Goal: Check status: Check status

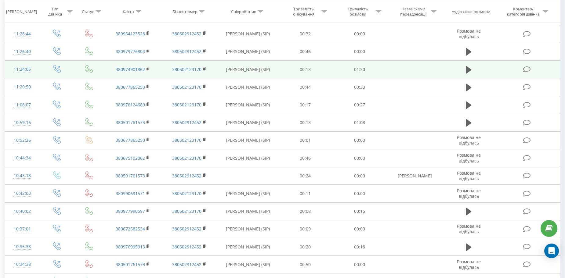
scroll to position [51, 0]
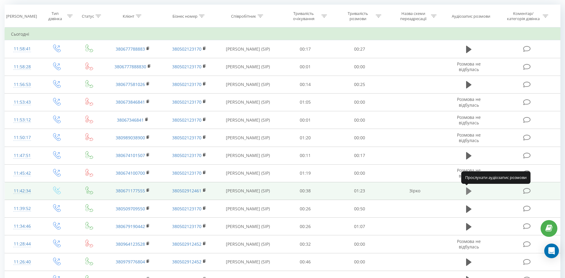
click at [470, 189] on icon at bounding box center [468, 191] width 5 height 9
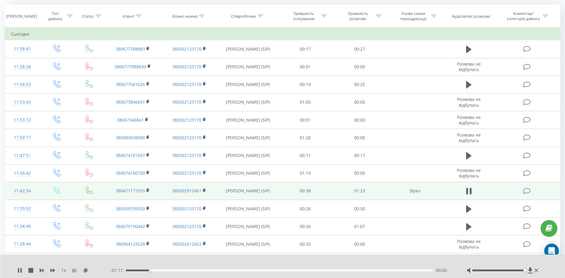
drag, startPoint x: 499, startPoint y: 270, endPoint x: 525, endPoint y: 271, distance: 25.3
click at [525, 271] on div "Accessibility label" at bounding box center [524, 270] width 2 height 2
